Goal: Find specific page/section: Find specific page/section

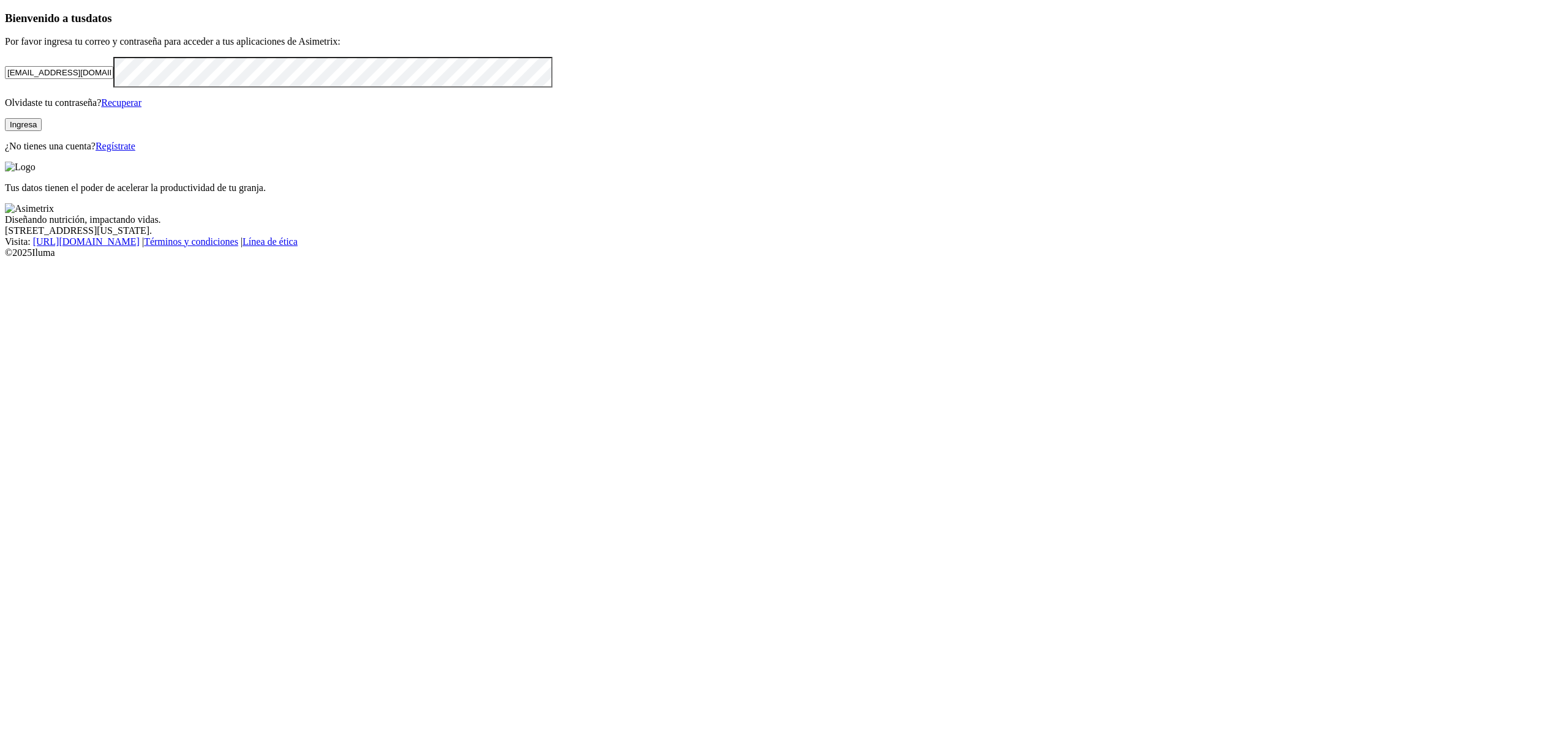
click at [41, 131] on button "Ingresa" at bounding box center [23, 125] width 37 height 13
